Goal: Task Accomplishment & Management: Use online tool/utility

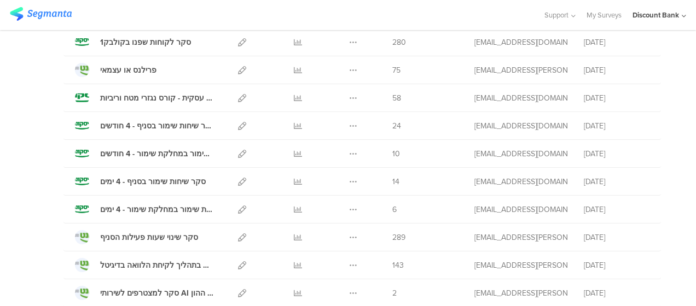
scroll to position [220, 0]
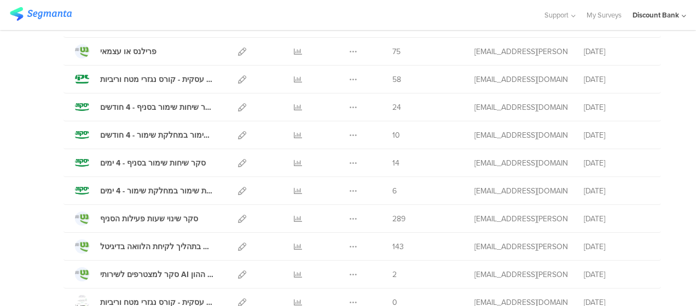
click at [238, 134] on icon at bounding box center [242, 135] width 8 height 8
click at [238, 164] on icon at bounding box center [242, 163] width 8 height 8
click at [238, 190] on icon at bounding box center [242, 191] width 8 height 8
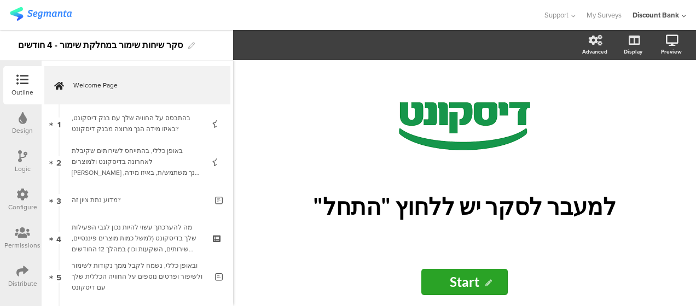
click at [21, 270] on icon at bounding box center [22, 271] width 12 height 12
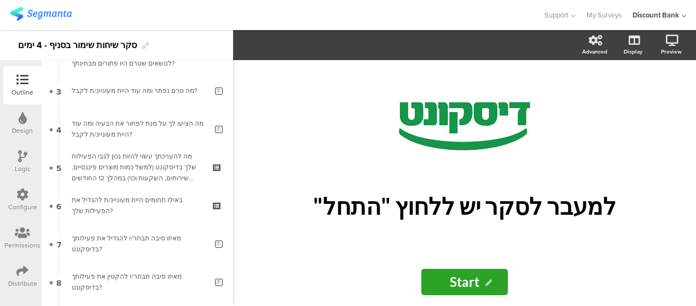
scroll to position [164, 0]
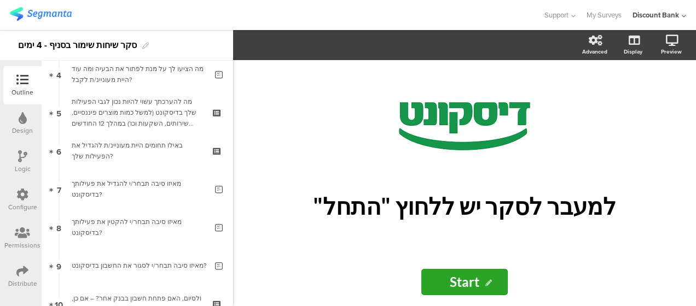
click at [26, 270] on icon at bounding box center [22, 271] width 12 height 12
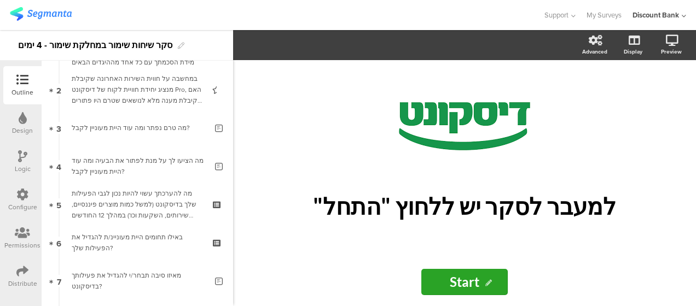
scroll to position [109, 0]
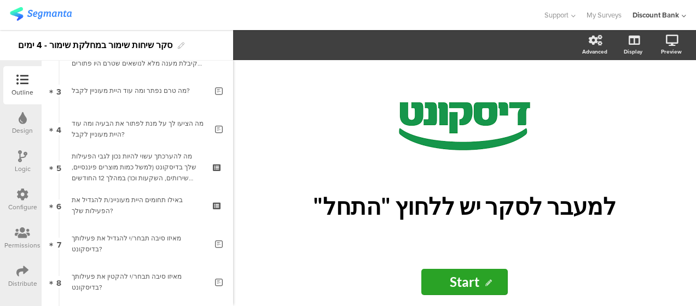
click at [20, 269] on icon at bounding box center [22, 271] width 12 height 12
